Goal: Task Accomplishment & Management: Manage account settings

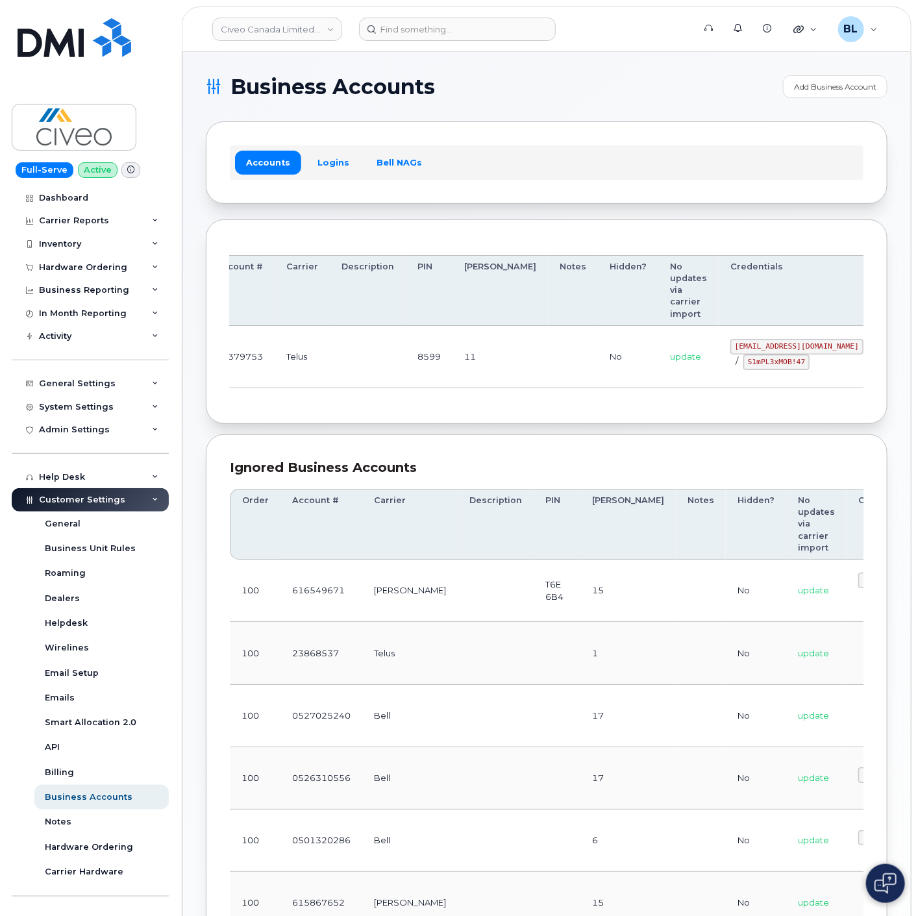
drag, startPoint x: 674, startPoint y: 345, endPoint x: 747, endPoint y: 351, distance: 73.5
drag, startPoint x: 650, startPoint y: 344, endPoint x: 780, endPoint y: 348, distance: 129.9
click at [780, 348] on td "[EMAIL_ADDRESS][DOMAIN_NAME] / S1mPL3xMOB!47" at bounding box center [785, 357] width 156 height 62
copy code "[EMAIL_ADDRESS][DOMAIN_NAME]"
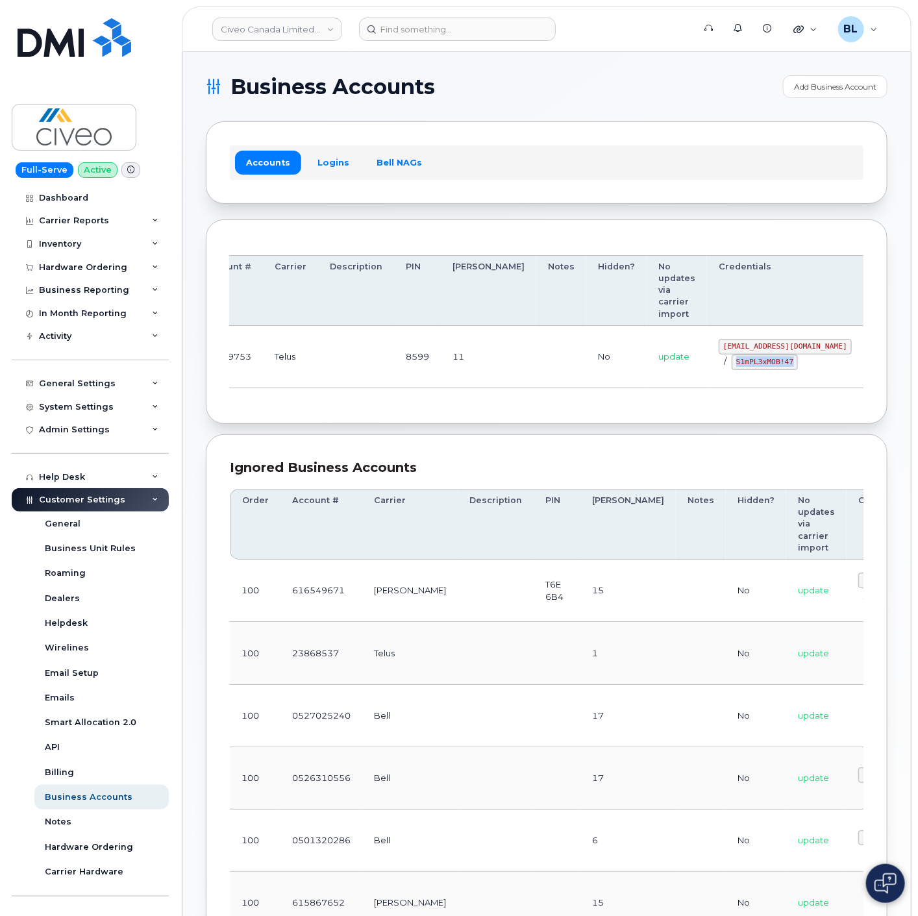
drag, startPoint x: 666, startPoint y: 366, endPoint x: 730, endPoint y: 373, distance: 64.6
click at [730, 373] on td "[EMAIL_ADDRESS][DOMAIN_NAME] / S1mPL3xMOB!47" at bounding box center [785, 357] width 156 height 62
copy code "S1mPL3xMOB!47"
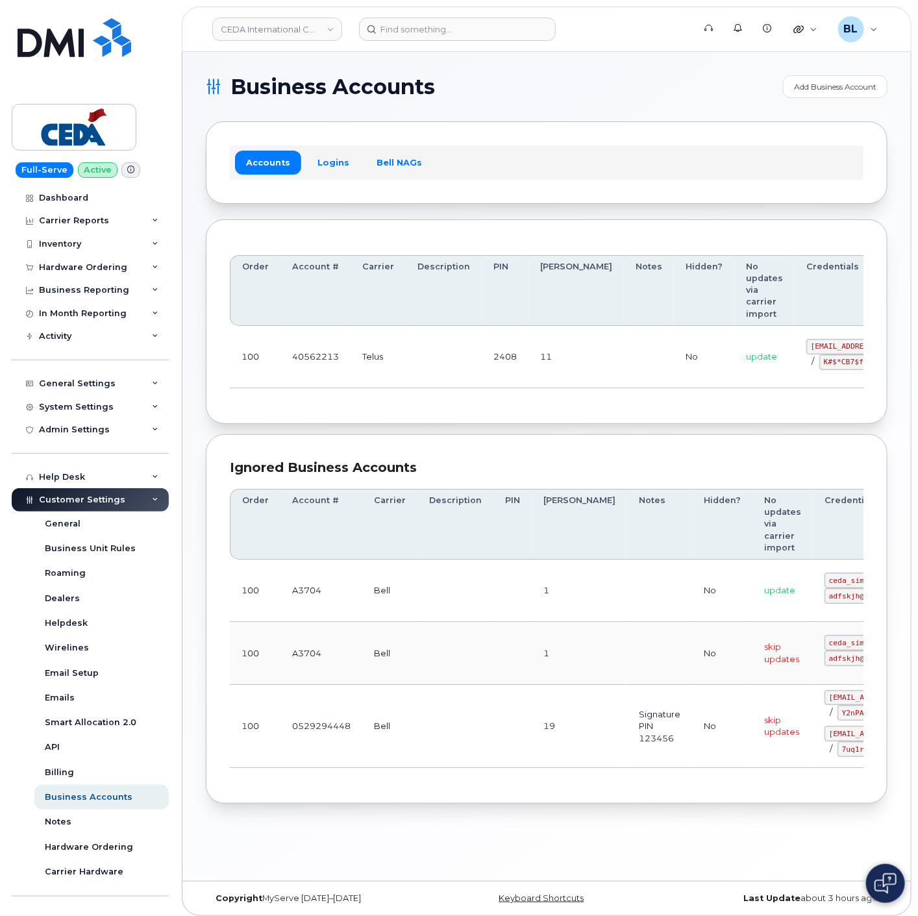
drag, startPoint x: 352, startPoint y: 343, endPoint x: 366, endPoint y: 345, distance: 14.4
click at [352, 343] on td "Telus" at bounding box center [378, 357] width 55 height 62
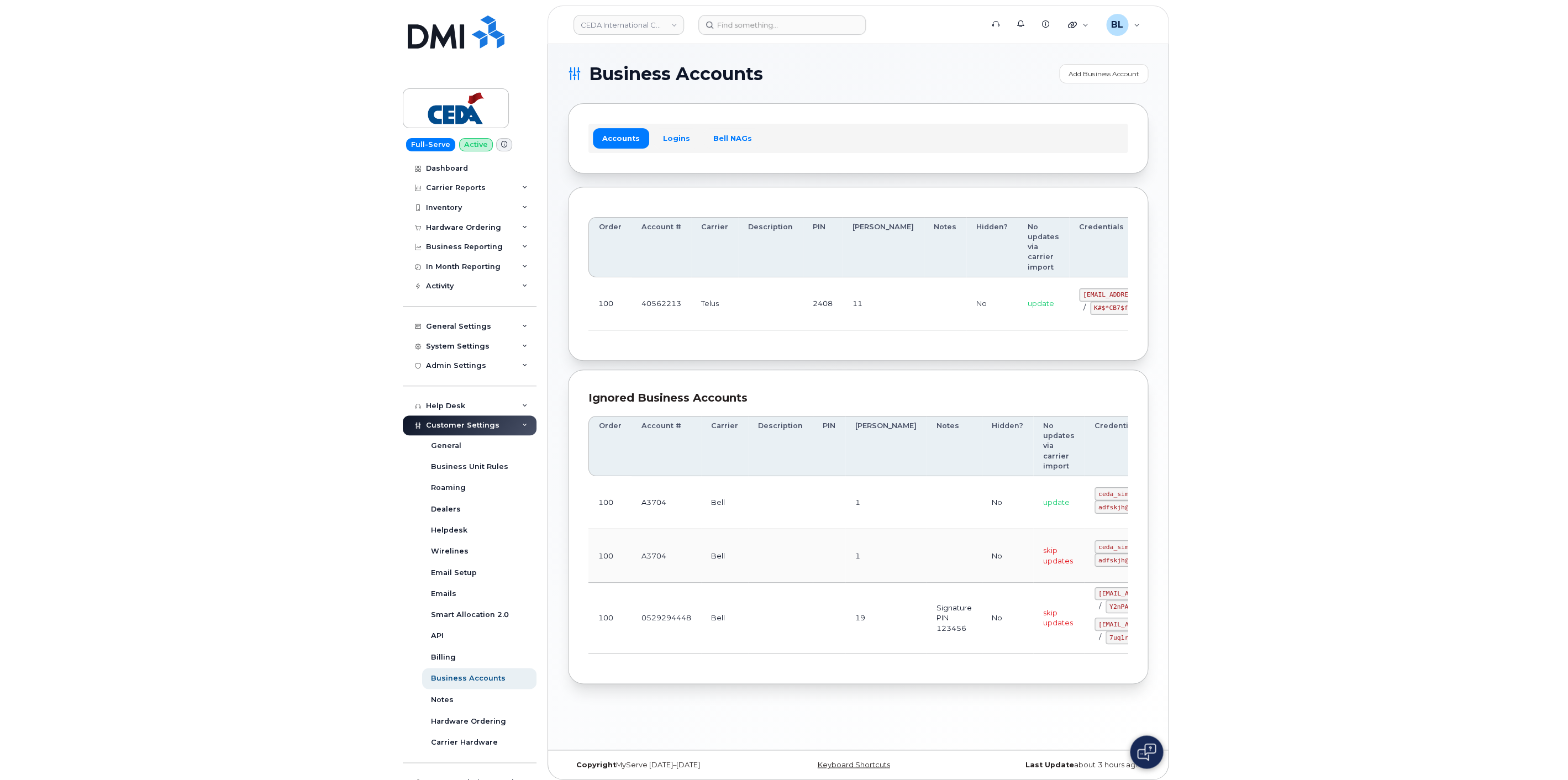
scroll to position [0, 60]
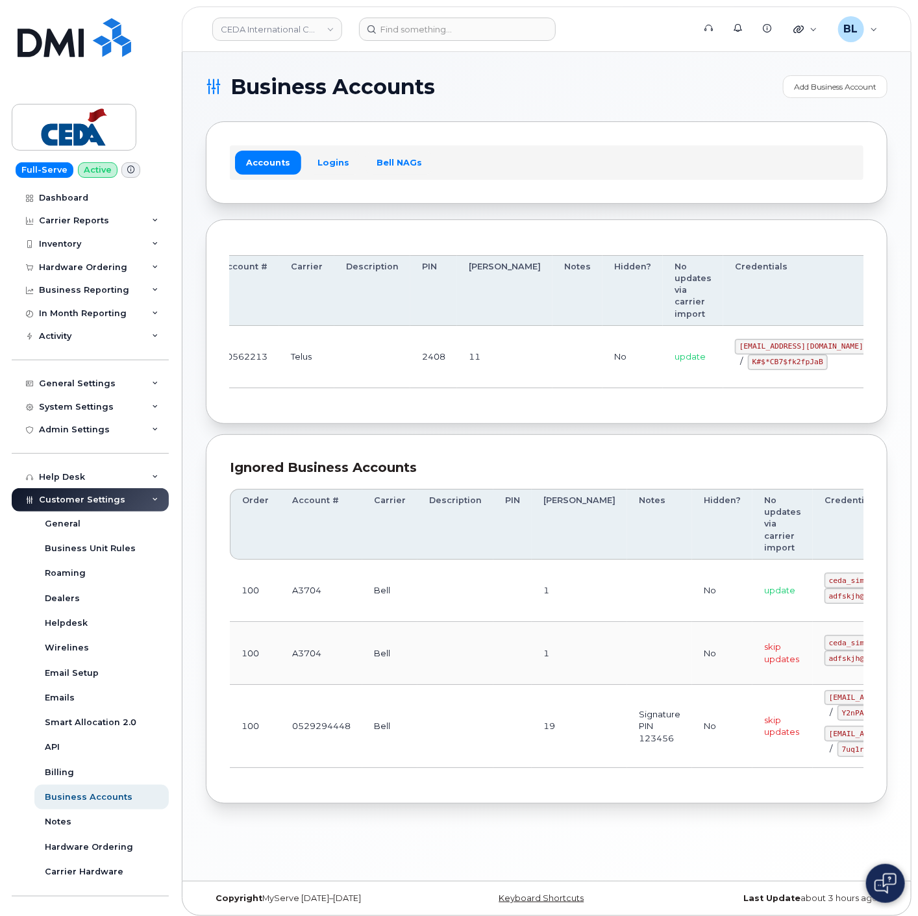
drag, startPoint x: 652, startPoint y: 399, endPoint x: 796, endPoint y: 412, distance: 144.8
drag, startPoint x: 671, startPoint y: 345, endPoint x: 775, endPoint y: 341, distance: 103.3
click at [775, 341] on code "simplex_SRV@cedagroup.com" at bounding box center [801, 347] width 133 height 16
copy code "simplex_SRV@cedagroup.com"
click at [365, 410] on div "Order Account # Carrier Description PIN Bill Day Notes Hidden? No updates via c…" at bounding box center [547, 321] width 682 height 205
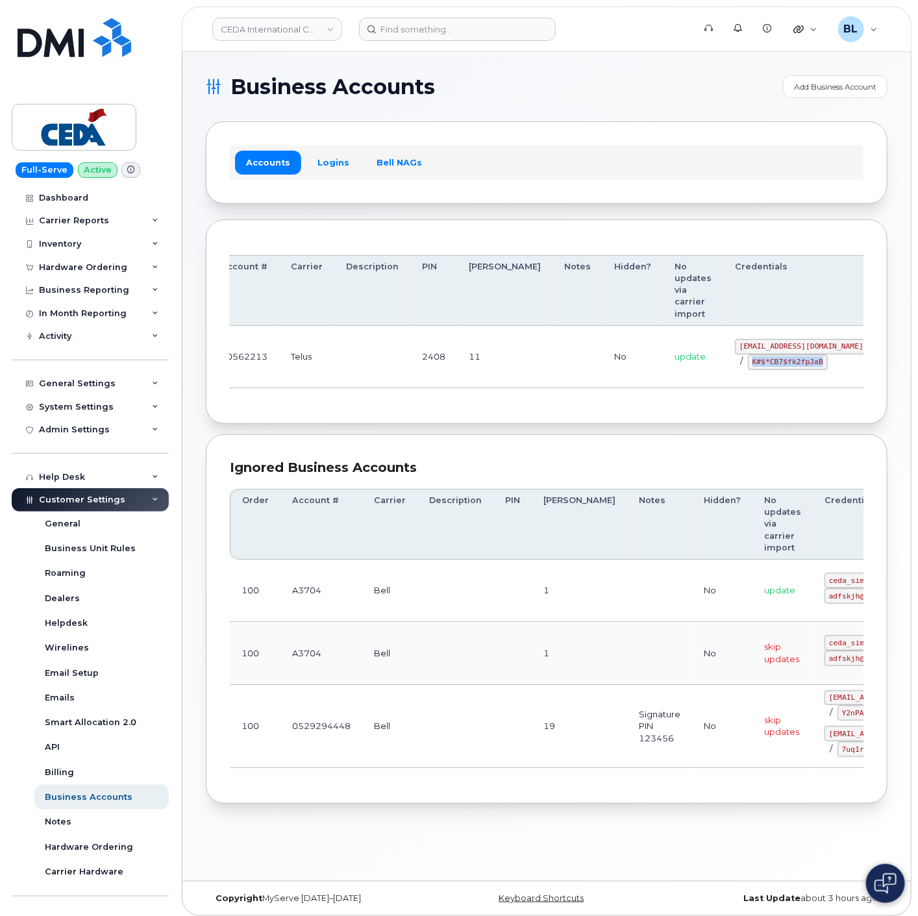
drag, startPoint x: 679, startPoint y: 364, endPoint x: 760, endPoint y: 367, distance: 80.5
click at [760, 367] on div "simplex_SRV@cedagroup.com / K#$*CB7$fk2fpJaB" at bounding box center [801, 354] width 133 height 31
copy code "K#$*CB7$fk2fpJaB"
click at [373, 401] on div "Order Account # Carrier Description PIN Bill Day Notes Hidden? No updates via c…" at bounding box center [547, 321] width 634 height 157
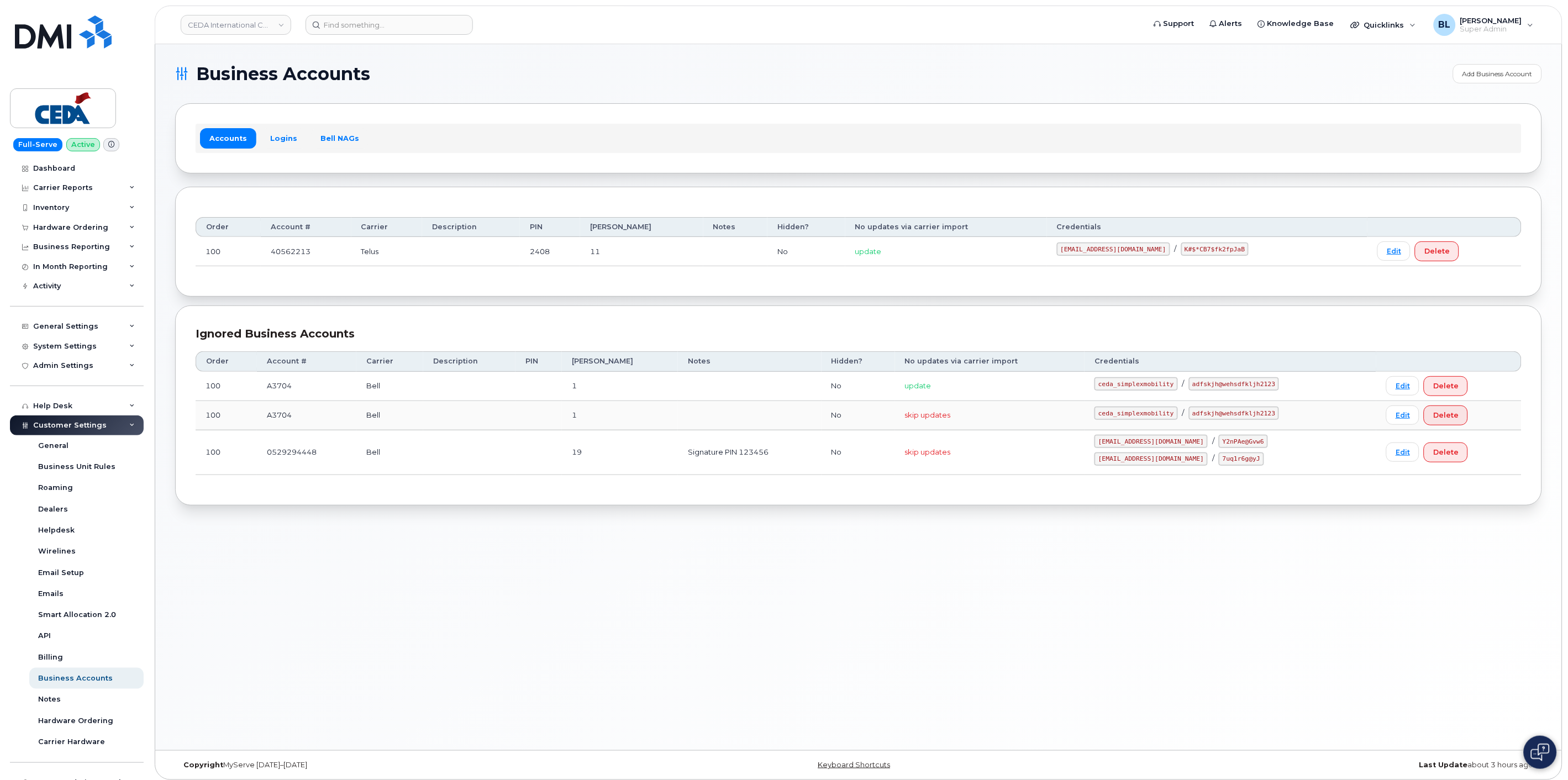
scroll to position [0, 0]
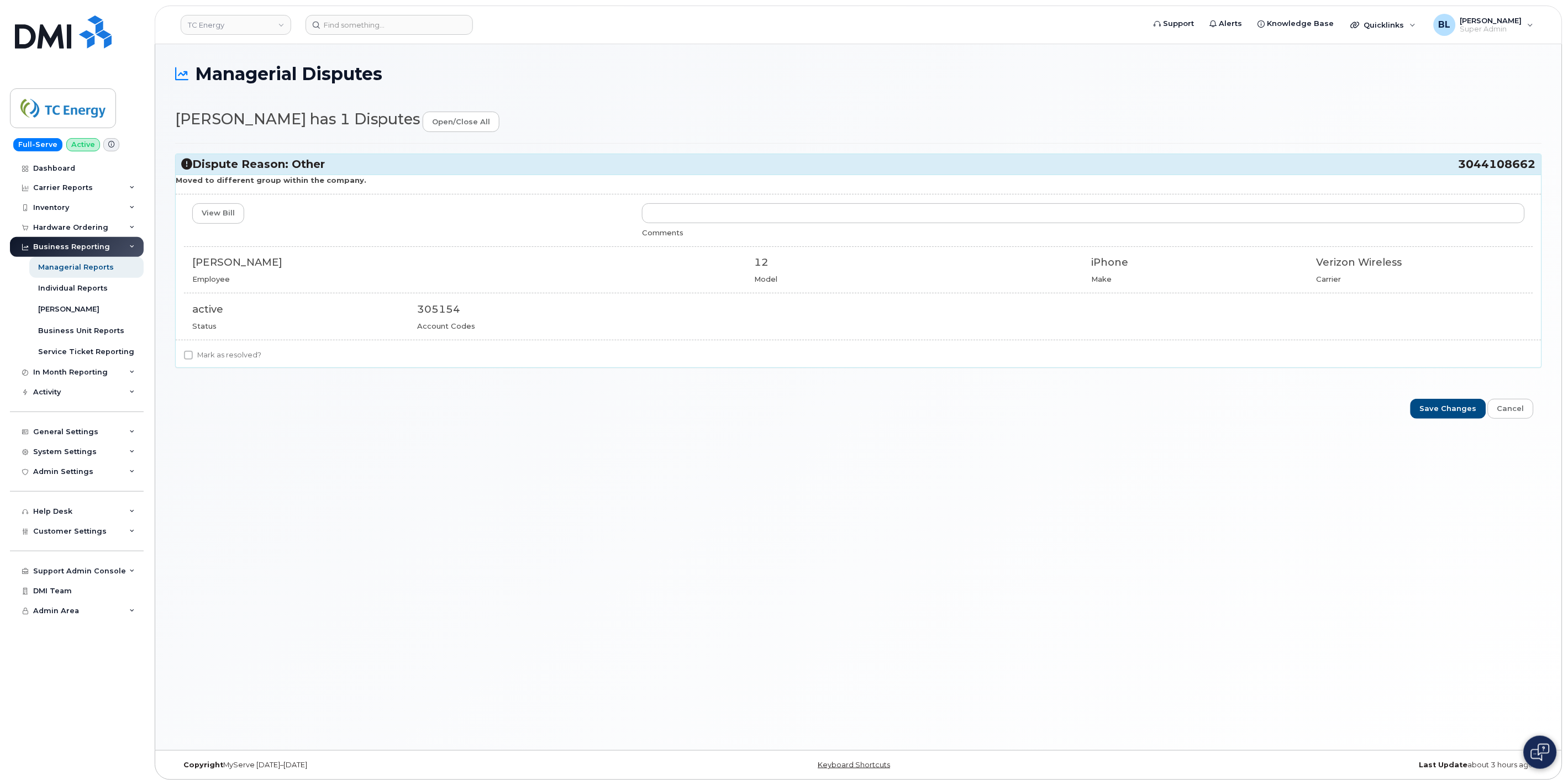
click at [221, 362] on label "Mark as resolved?" at bounding box center [222, 356] width 77 height 14
click at [193, 360] on input "Mark as resolved?" at bounding box center [188, 355] width 9 height 9
checkbox input "true"
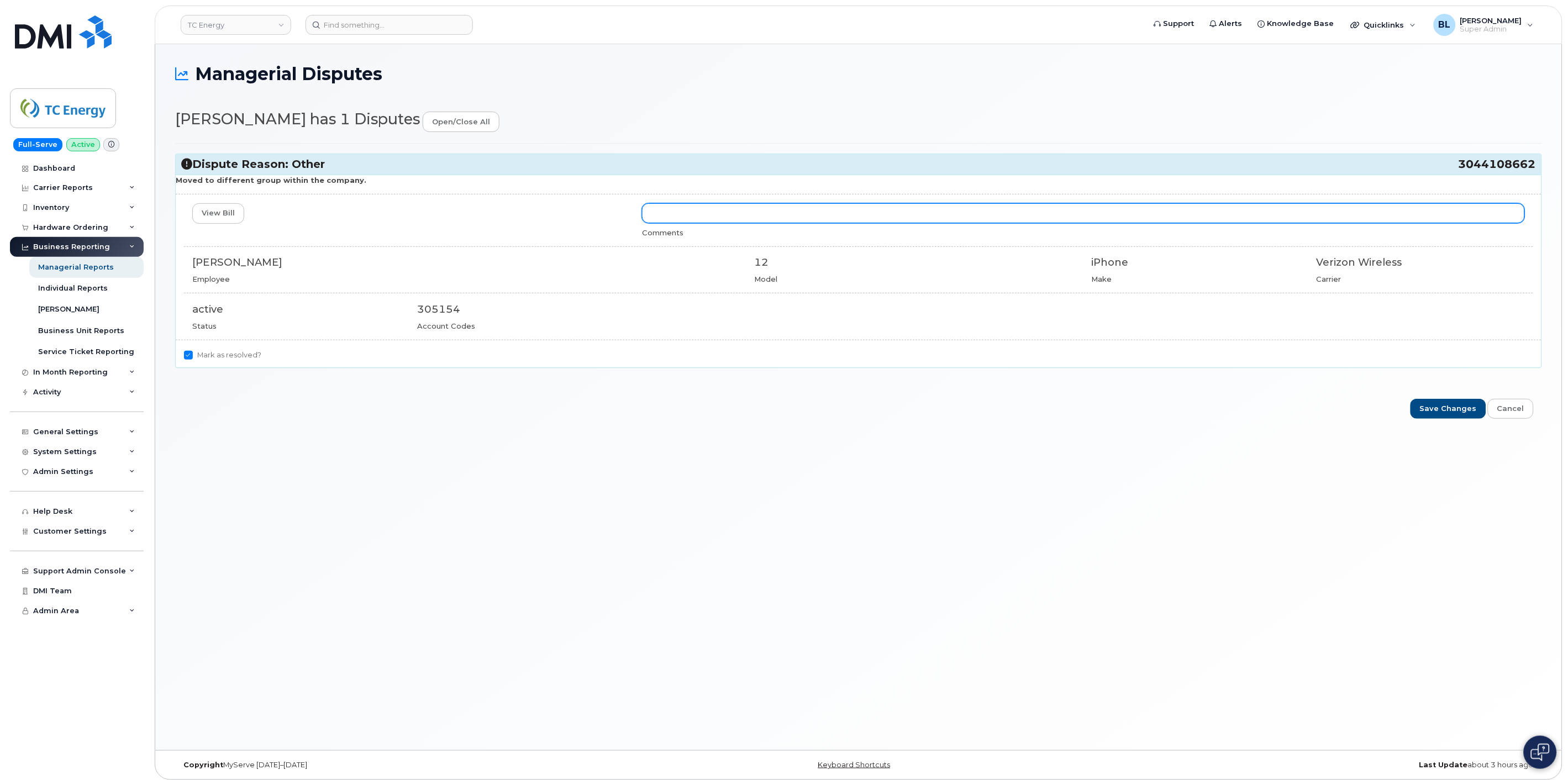
click at [713, 219] on input "text" at bounding box center [1082, 213] width 882 height 20
type input "New accounting codes have not been provided"
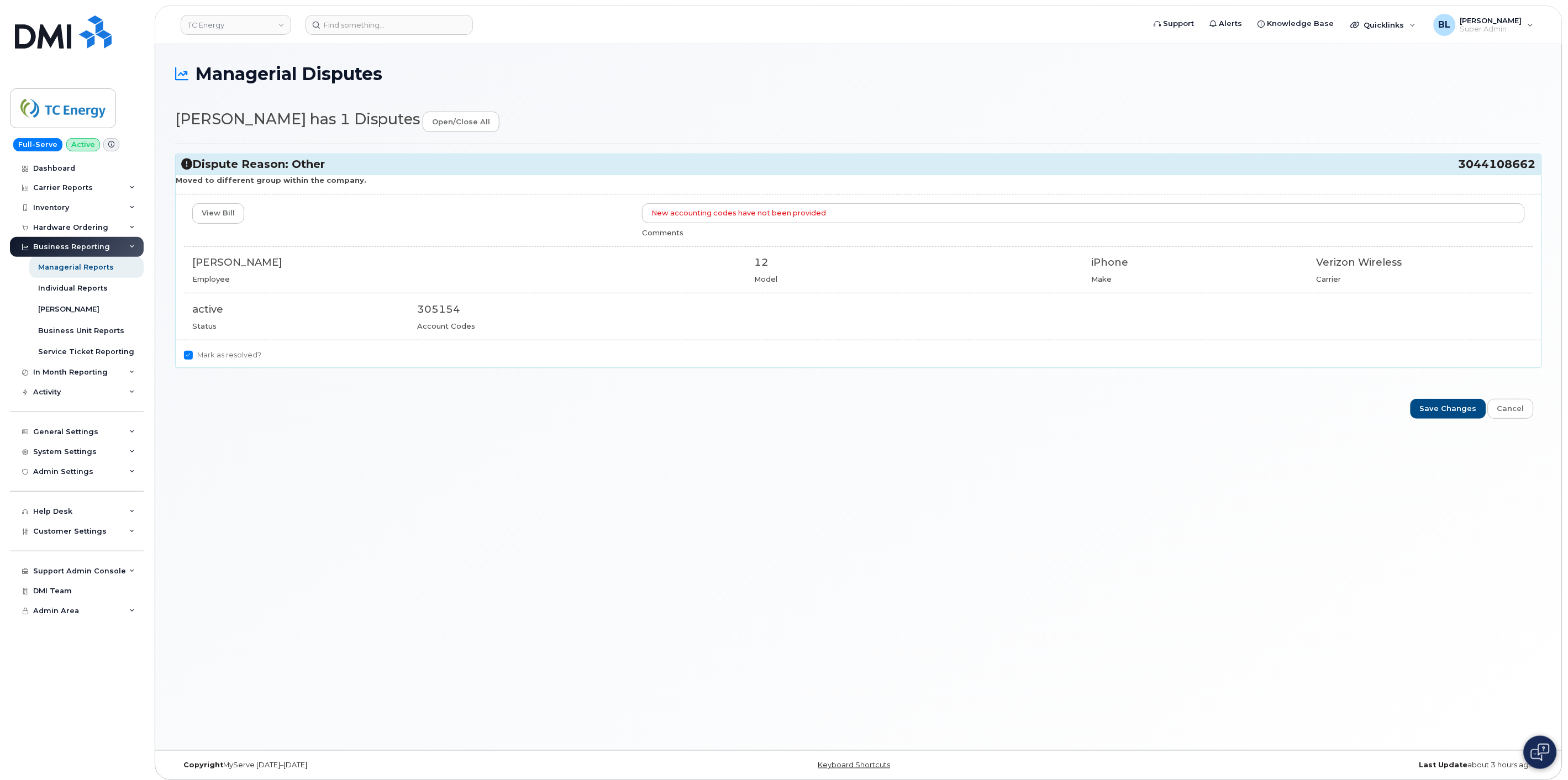
click at [1411, 392] on form "Dispute Reason: Other 3044108662 Moved to different group within the company. V…" at bounding box center [858, 281] width 1366 height 276
click at [1451, 407] on input "Save Changes" at bounding box center [1447, 409] width 76 height 20
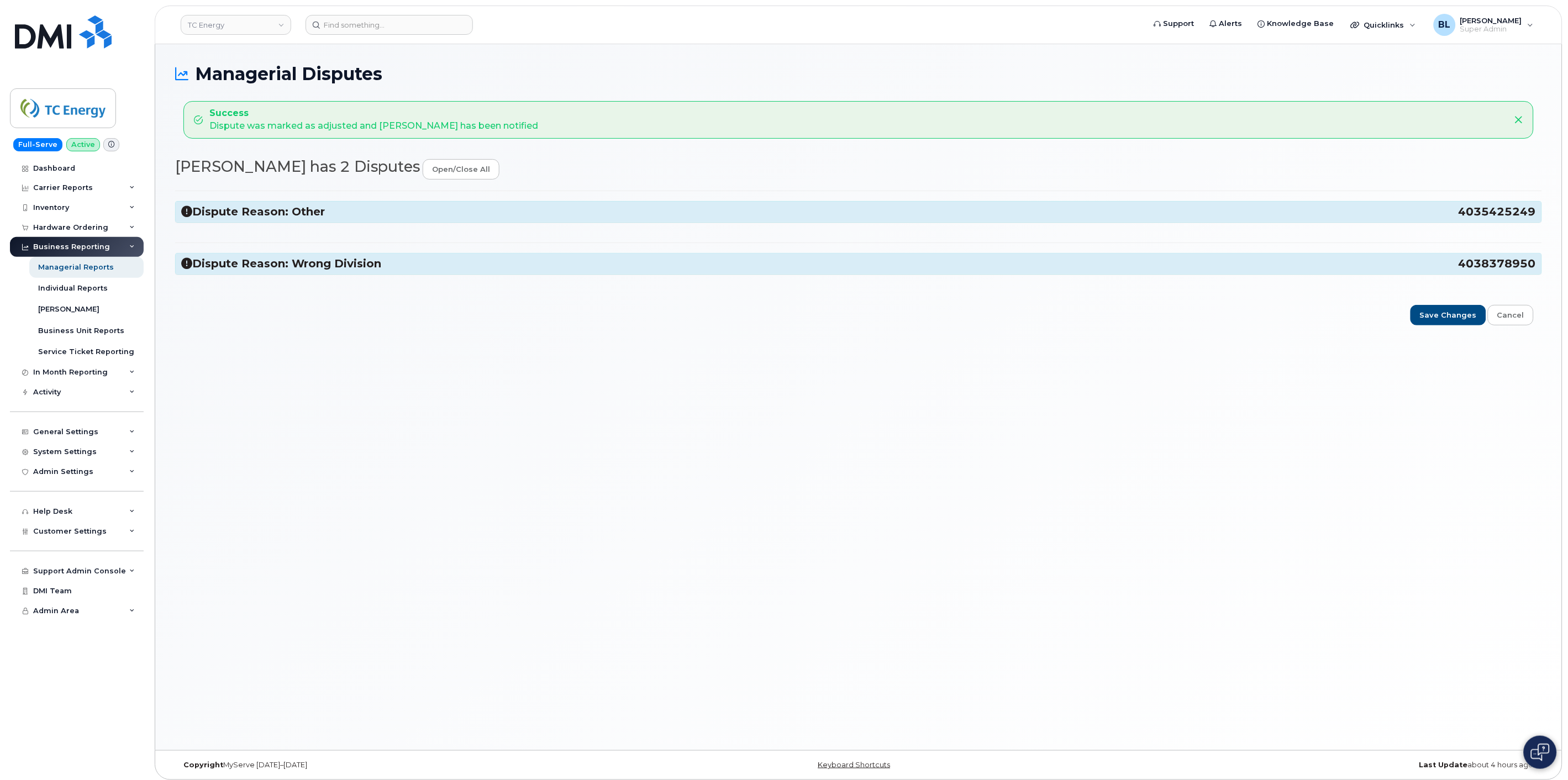
click at [376, 212] on h3 "Dispute Reason: Other 4035425249" at bounding box center [858, 212] width 1354 height 15
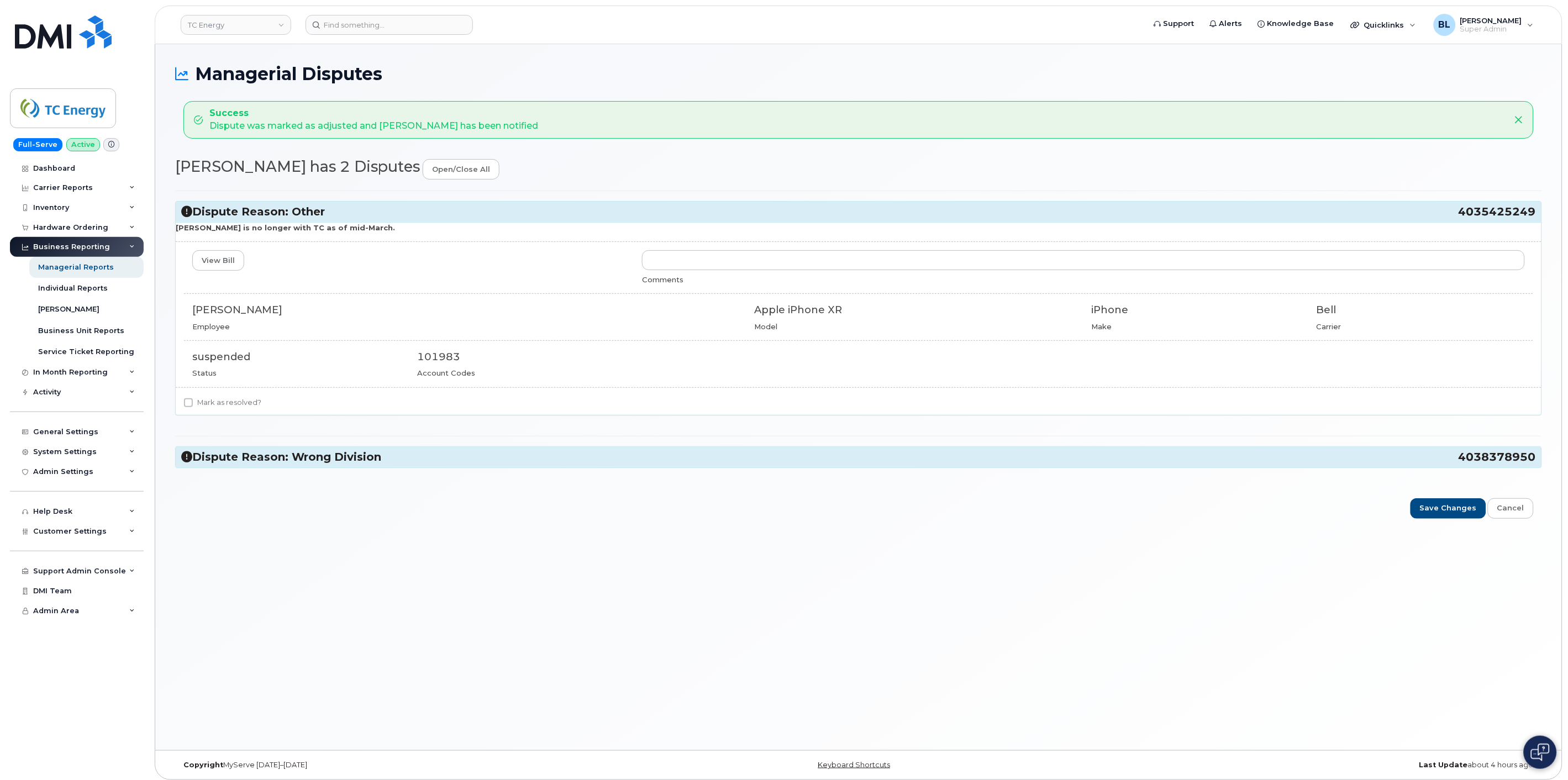
click at [317, 451] on h3 "Dispute Reason: Wrong Division 4038378950" at bounding box center [858, 457] width 1354 height 15
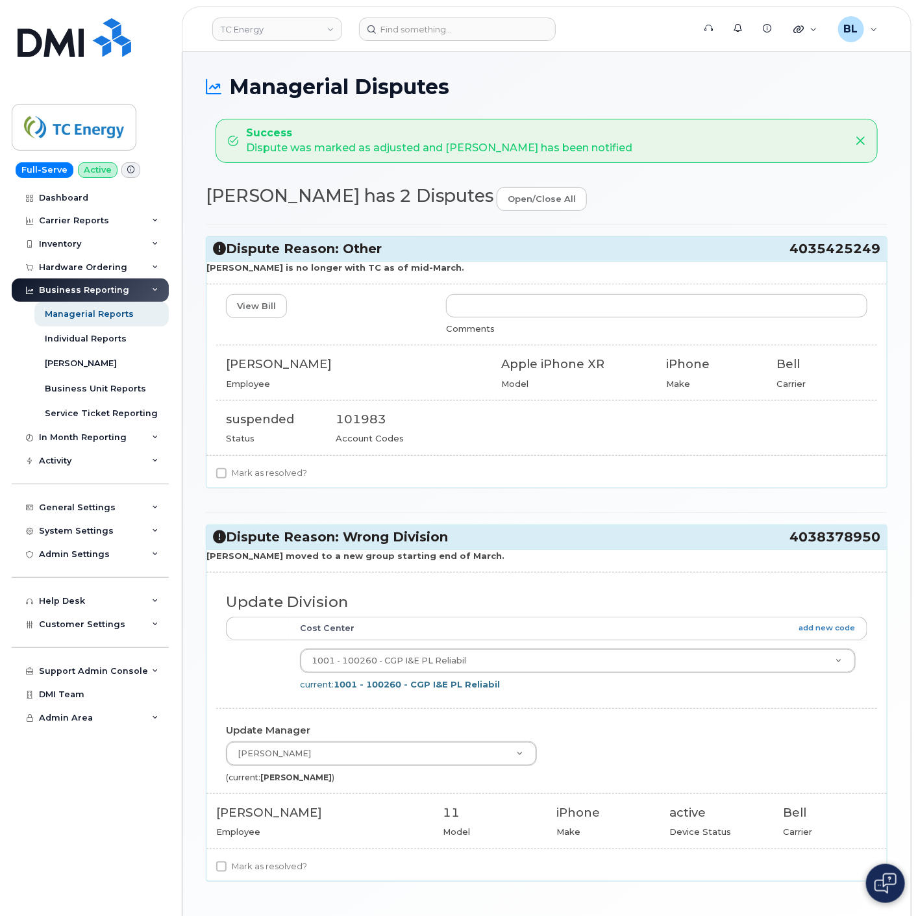
click at [427, 536] on h3 "Dispute Reason: Wrong Division 4038378950" at bounding box center [546, 537] width 667 height 18
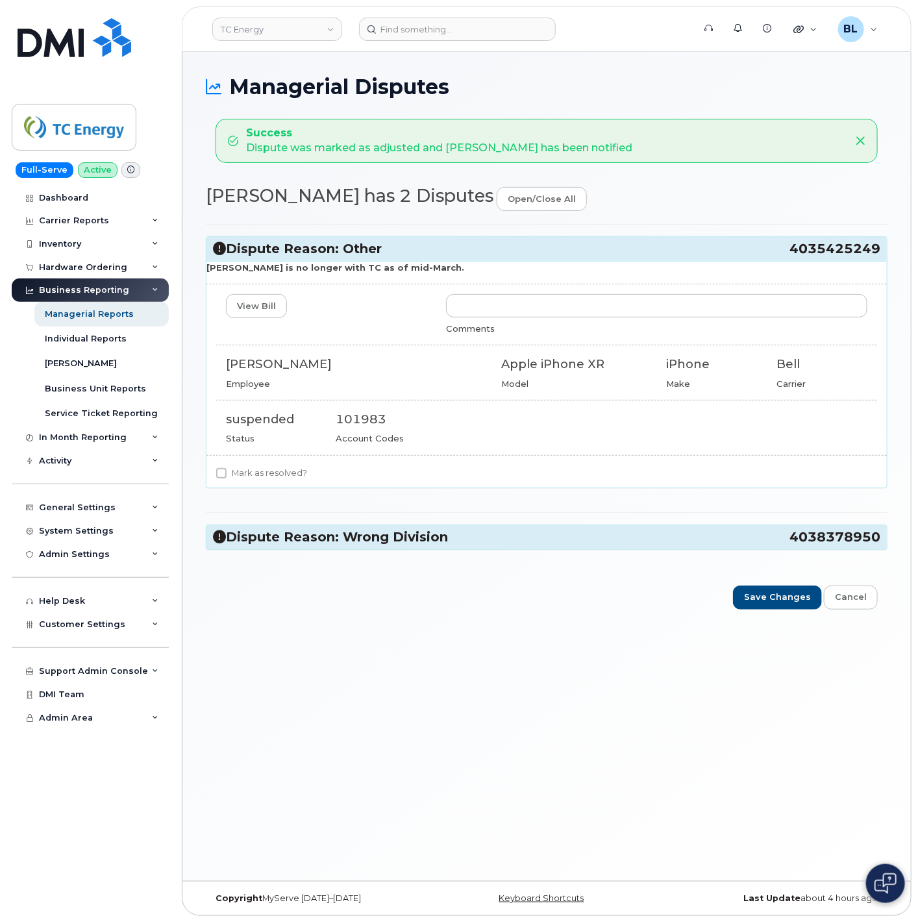
click at [382, 252] on h3 "Dispute Reason: Other 4035425249" at bounding box center [546, 249] width 667 height 18
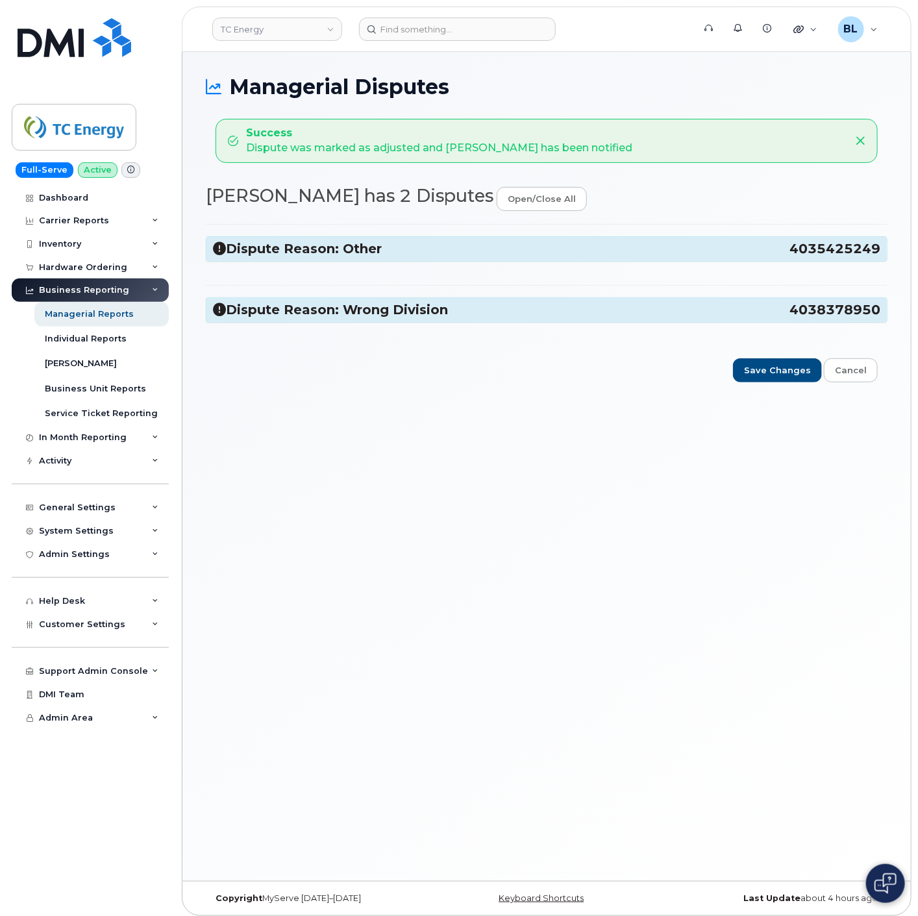
click at [450, 247] on h3 "Dispute Reason: Other 4035425249" at bounding box center [546, 249] width 667 height 18
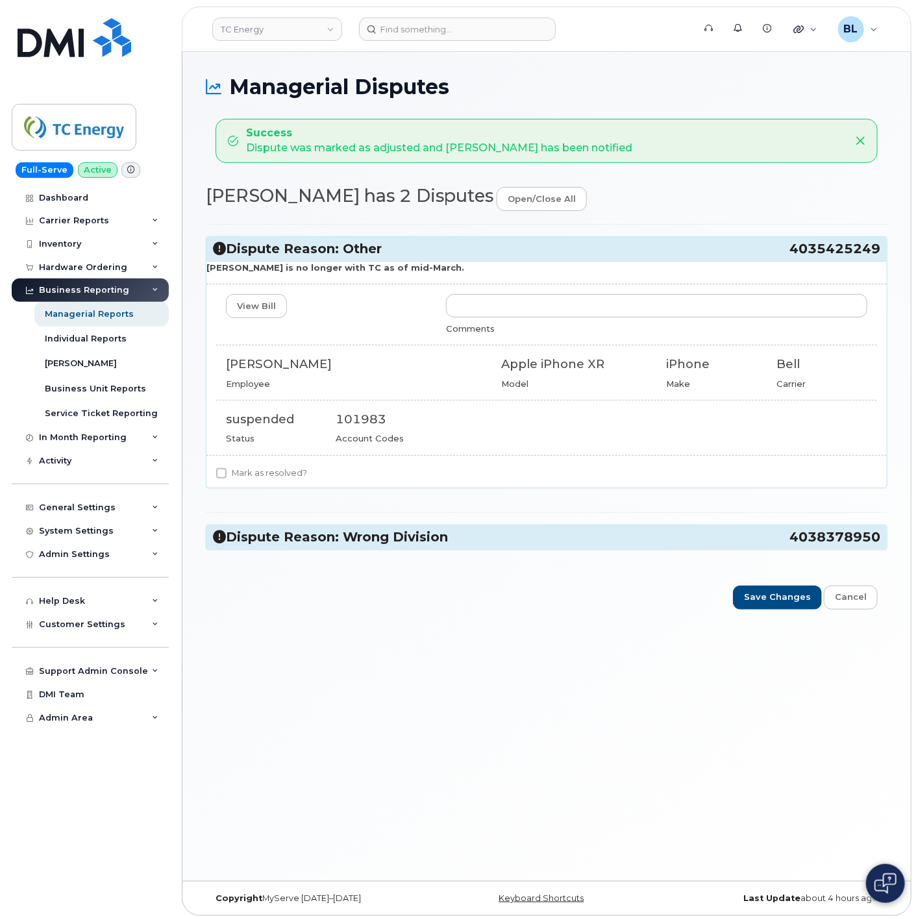
click at [408, 526] on div "Dispute Reason: Wrong Division 4038378950" at bounding box center [546, 537] width 680 height 24
click at [416, 541] on h3 "Dispute Reason: Wrong Division 4038378950" at bounding box center [546, 537] width 667 height 18
